Goal: Information Seeking & Learning: Check status

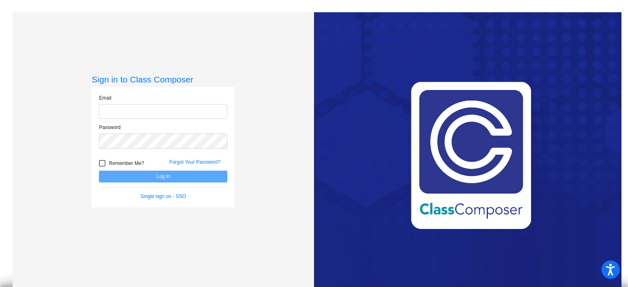
type input "[EMAIL_ADDRESS][DOMAIN_NAME]"
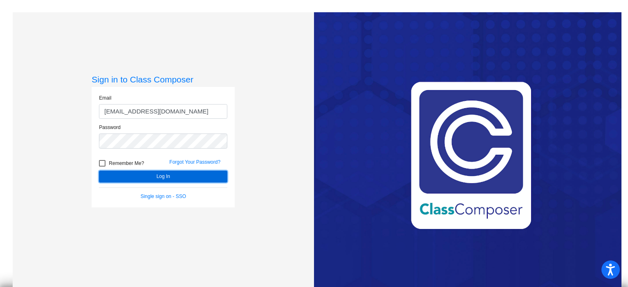
click at [157, 173] on button "Log In" at bounding box center [163, 177] width 128 height 12
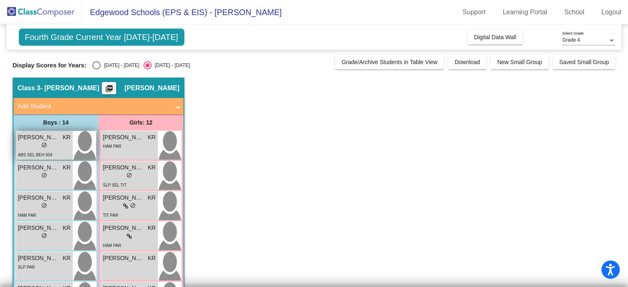
click at [54, 144] on div "lock do_not_disturb_alt" at bounding box center [44, 146] width 53 height 9
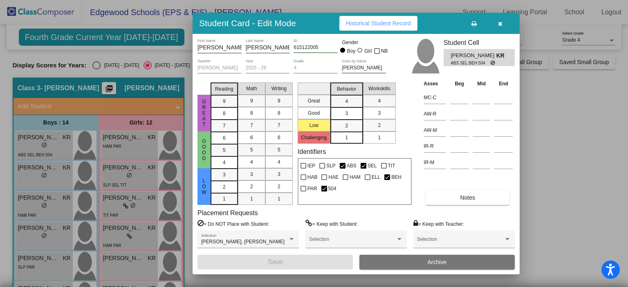
click at [384, 22] on span "Historical Student Record" at bounding box center [378, 23] width 65 height 7
click at [500, 21] on icon "button" at bounding box center [500, 24] width 4 height 6
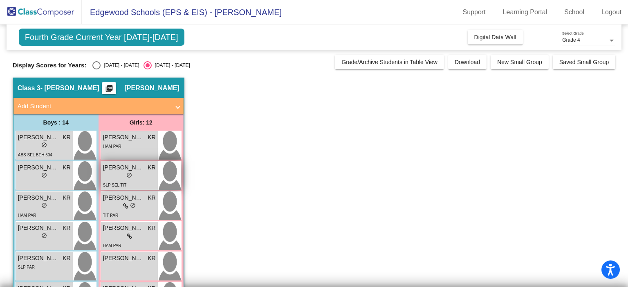
click at [125, 183] on div "SLP SEL TIT" at bounding box center [129, 185] width 53 height 9
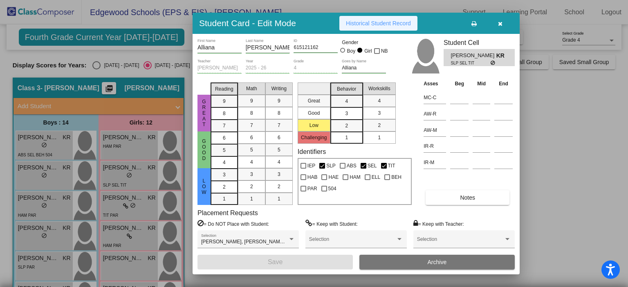
click at [377, 27] on button "Historical Student Record" at bounding box center [378, 23] width 78 height 15
click at [496, 24] on button "button" at bounding box center [500, 23] width 26 height 15
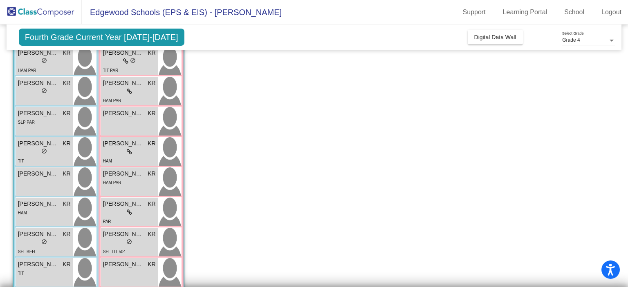
scroll to position [163, 0]
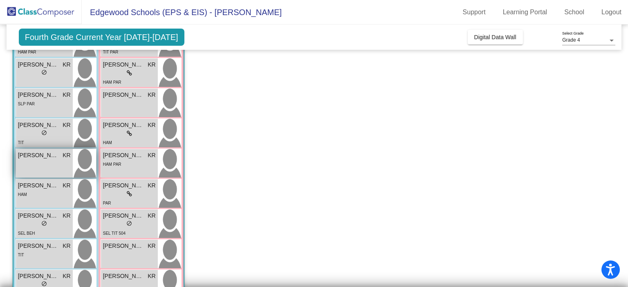
click at [16, 157] on div "Hunter [PERSON_NAME] lock do_not_disturb_alt" at bounding box center [44, 163] width 57 height 29
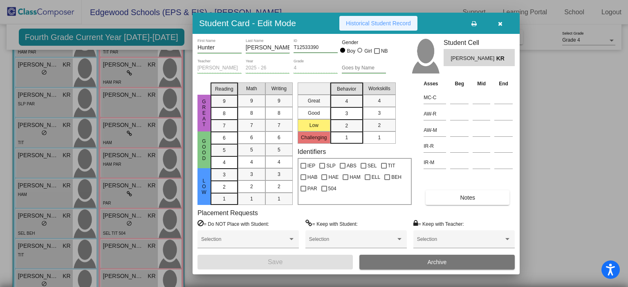
click at [360, 25] on span "Historical Student Record" at bounding box center [378, 23] width 65 height 7
click at [502, 19] on button "button" at bounding box center [500, 23] width 26 height 15
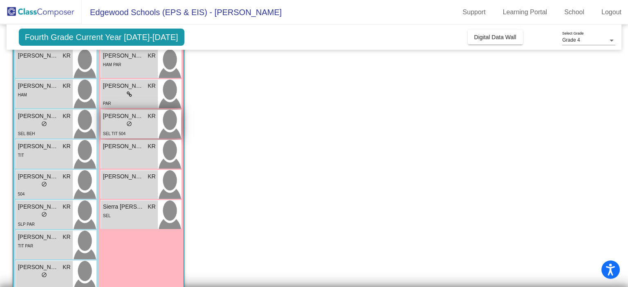
scroll to position [280, 0]
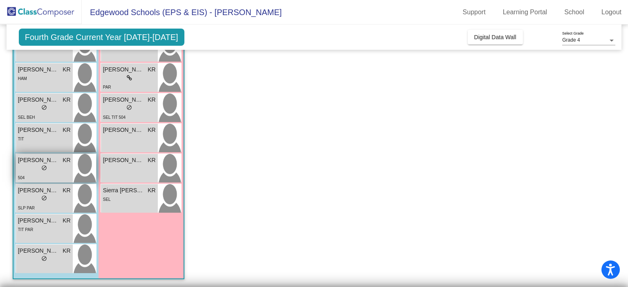
click at [36, 170] on div "lock do_not_disturb_alt" at bounding box center [44, 169] width 53 height 9
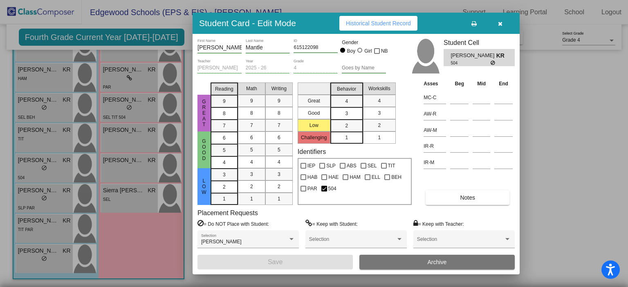
click at [386, 23] on span "Historical Student Record" at bounding box center [378, 23] width 65 height 7
click at [499, 20] on span "button" at bounding box center [500, 23] width 4 height 7
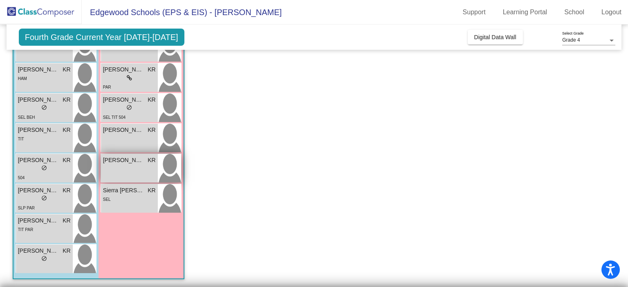
click at [110, 166] on div "[PERSON_NAME] KR lock do_not_disturb_alt" at bounding box center [129, 168] width 57 height 29
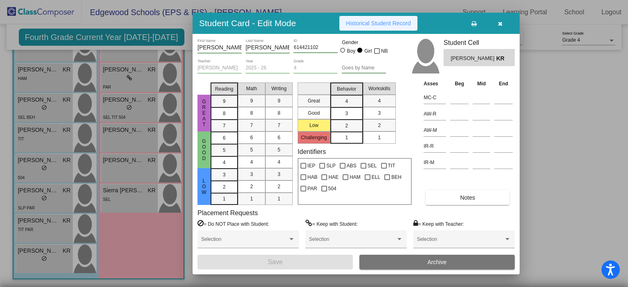
click at [384, 24] on span "Historical Student Record" at bounding box center [378, 23] width 65 height 7
click at [501, 21] on icon "button" at bounding box center [500, 24] width 4 height 6
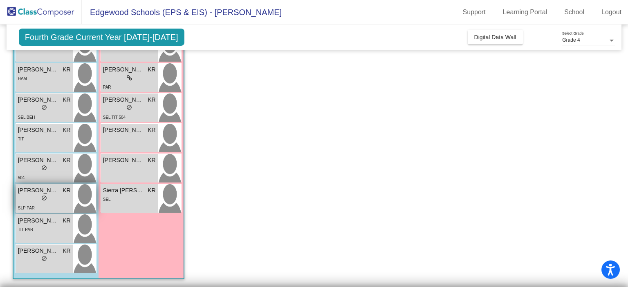
click at [55, 201] on div "lock do_not_disturb_alt" at bounding box center [44, 199] width 53 height 9
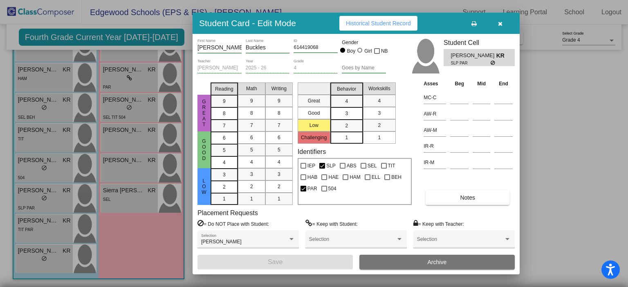
click at [388, 25] on span "Historical Student Record" at bounding box center [378, 23] width 65 height 7
click at [499, 22] on icon "button" at bounding box center [500, 24] width 4 height 6
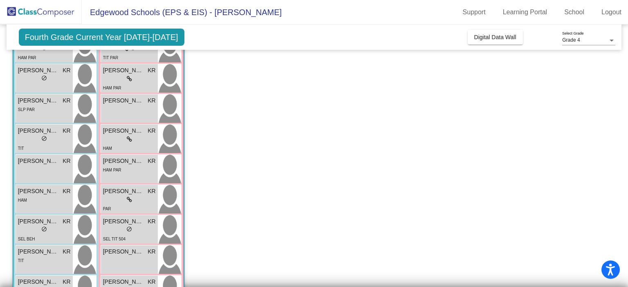
scroll to position [0, 0]
